Goal: Transaction & Acquisition: Purchase product/service

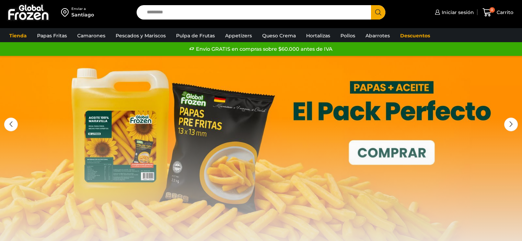
click at [92, 60] on div "1 / 3" at bounding box center [261, 159] width 522 height 206
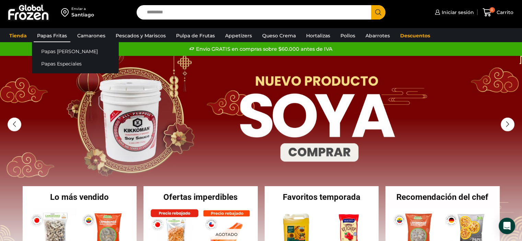
click at [54, 35] on link "Papas Fritas" at bounding box center [52, 35] width 37 height 13
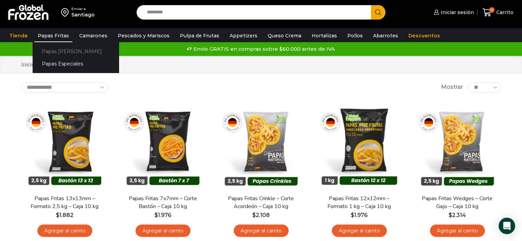
click at [60, 52] on link "Papas [PERSON_NAME]" at bounding box center [76, 51] width 86 height 13
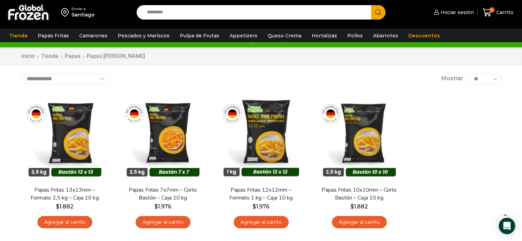
scroll to position [8, 0]
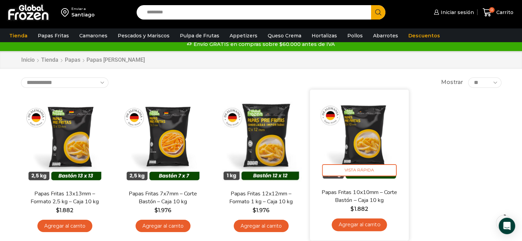
click at [361, 141] on img at bounding box center [359, 139] width 89 height 89
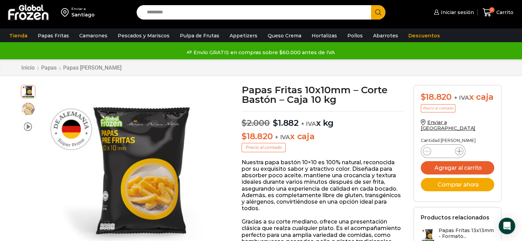
click at [459, 154] on icon at bounding box center [458, 151] width 5 height 5
type input "*"
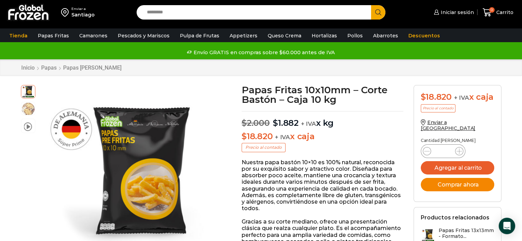
click at [469, 187] on button "Comprar ahora" at bounding box center [457, 184] width 73 height 13
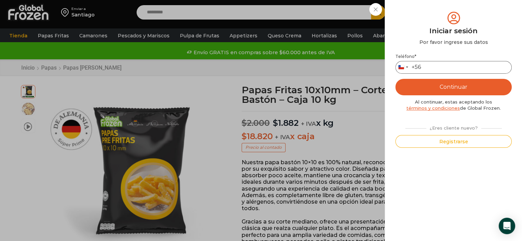
click at [440, 67] on input "Teléfono *" at bounding box center [453, 67] width 116 height 13
type input "*********"
click at [459, 85] on button "Continuar" at bounding box center [453, 87] width 116 height 16
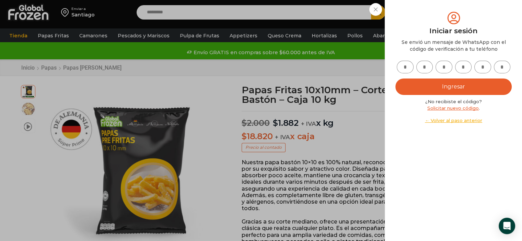
click at [407, 66] on input "text" at bounding box center [405, 67] width 17 height 13
type input "*"
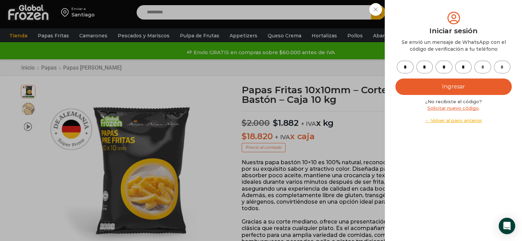
type input "*"
click at [490, 89] on button "Ingresar" at bounding box center [453, 87] width 116 height 16
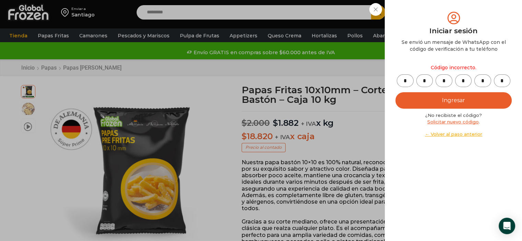
drag, startPoint x: 410, startPoint y: 81, endPoint x: 396, endPoint y: 79, distance: 13.5
click at [396, 79] on div "* * * * * *" at bounding box center [453, 80] width 116 height 13
type input "*"
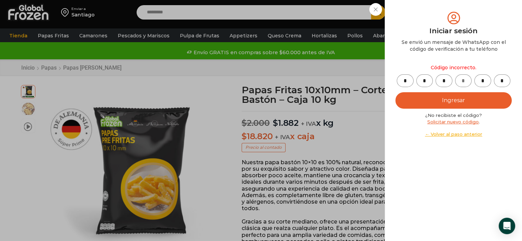
type input "*"
click at [437, 96] on button "Ingresar" at bounding box center [453, 100] width 116 height 16
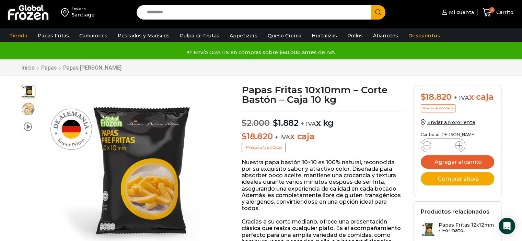
click at [460, 148] on icon at bounding box center [458, 145] width 5 height 5
type input "*"
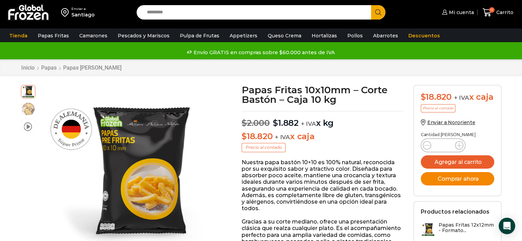
click at [471, 186] on button "Comprar ahora" at bounding box center [457, 178] width 73 height 13
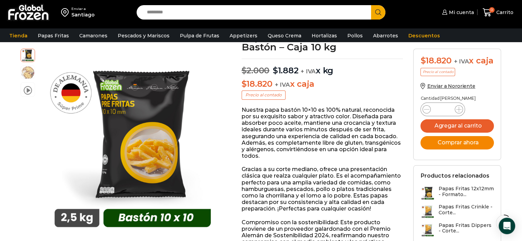
scroll to position [103, 0]
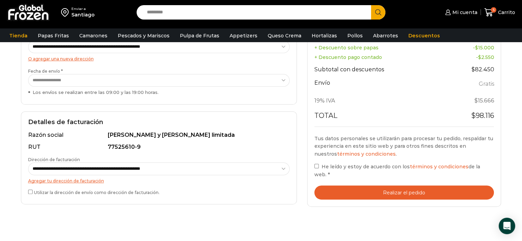
scroll to position [159, 0]
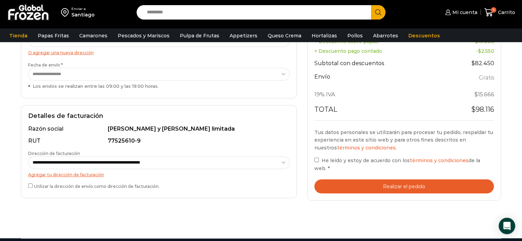
click at [395, 179] on button "Realizar el pedido" at bounding box center [404, 186] width 180 height 14
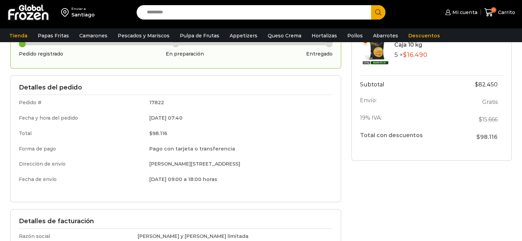
scroll to position [103, 0]
